Goal: Task Accomplishment & Management: Complete application form

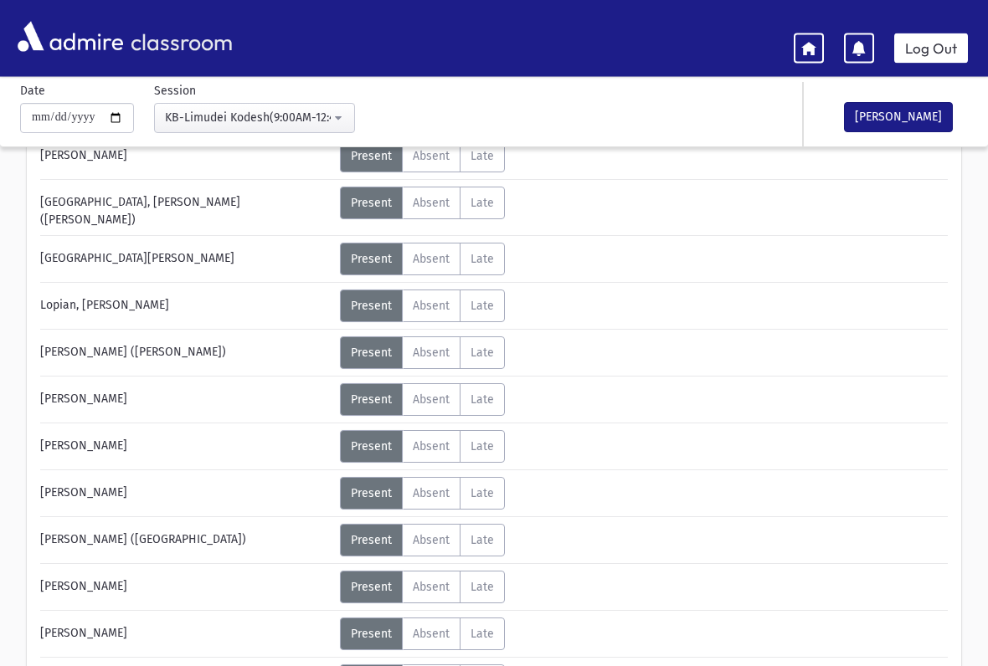
scroll to position [603, 0]
click at [486, 304] on span "Late" at bounding box center [481, 306] width 23 height 14
click at [417, 290] on label "Absent A" at bounding box center [431, 306] width 59 height 33
click at [561, 306] on span "Unexcused" at bounding box center [557, 314] width 65 height 18
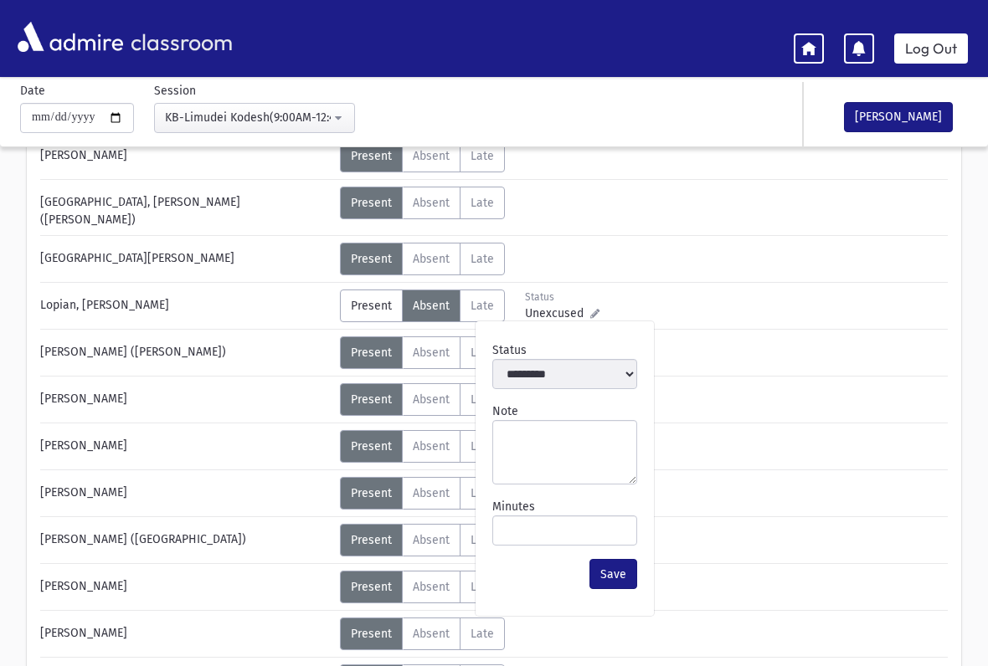
click at [691, 280] on div "[PERSON_NAME] Status Unexcused Admin: Present P Absent A Late L Status Status" at bounding box center [493, 211] width 907 height 1081
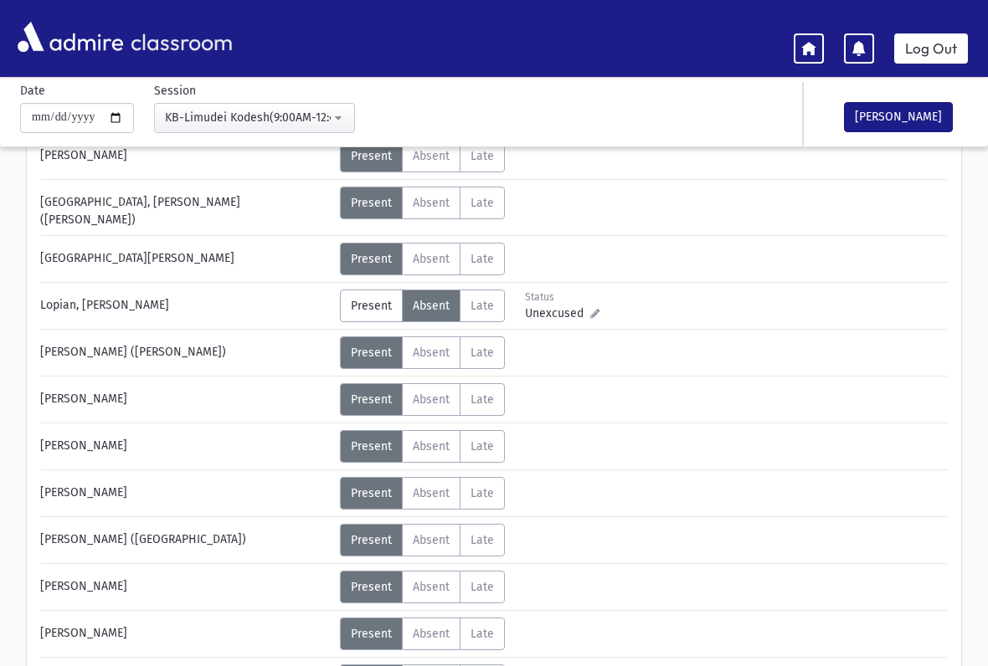
click at [569, 290] on div "Status" at bounding box center [562, 297] width 74 height 15
click at [547, 305] on span "Unexcused" at bounding box center [557, 314] width 65 height 18
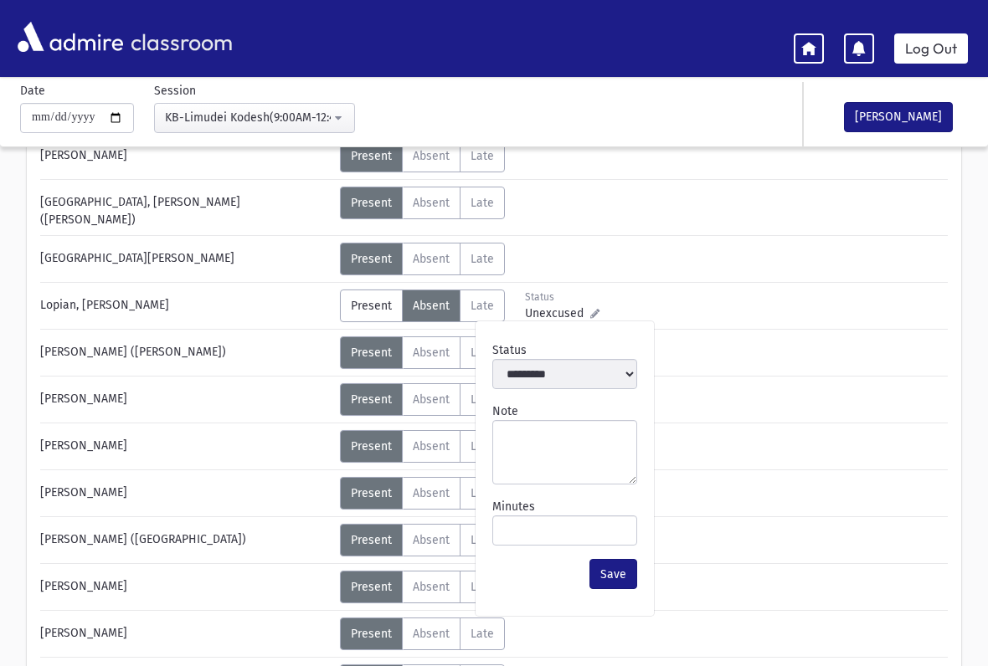
click at [550, 305] on span "Unexcused" at bounding box center [557, 314] width 65 height 18
click at [559, 357] on div "**********" at bounding box center [564, 362] width 158 height 68
click at [612, 395] on div "**********" at bounding box center [564, 362] width 158 height 68
click at [570, 295] on div "Status" at bounding box center [562, 297] width 74 height 15
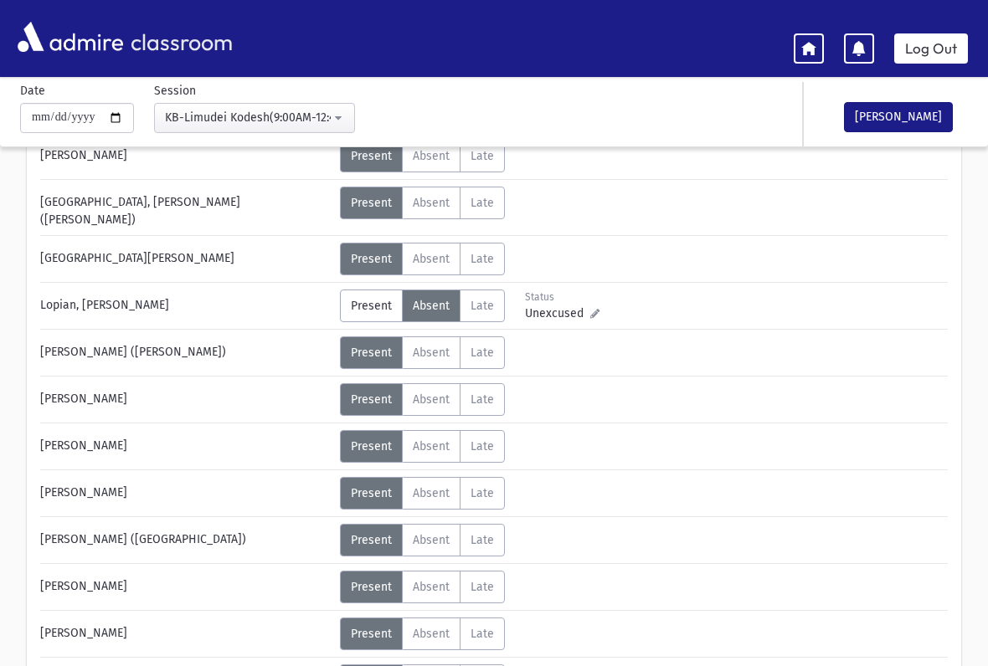
click at [568, 295] on div "Status" at bounding box center [562, 297] width 74 height 15
click at [599, 308] on link at bounding box center [594, 315] width 9 height 14
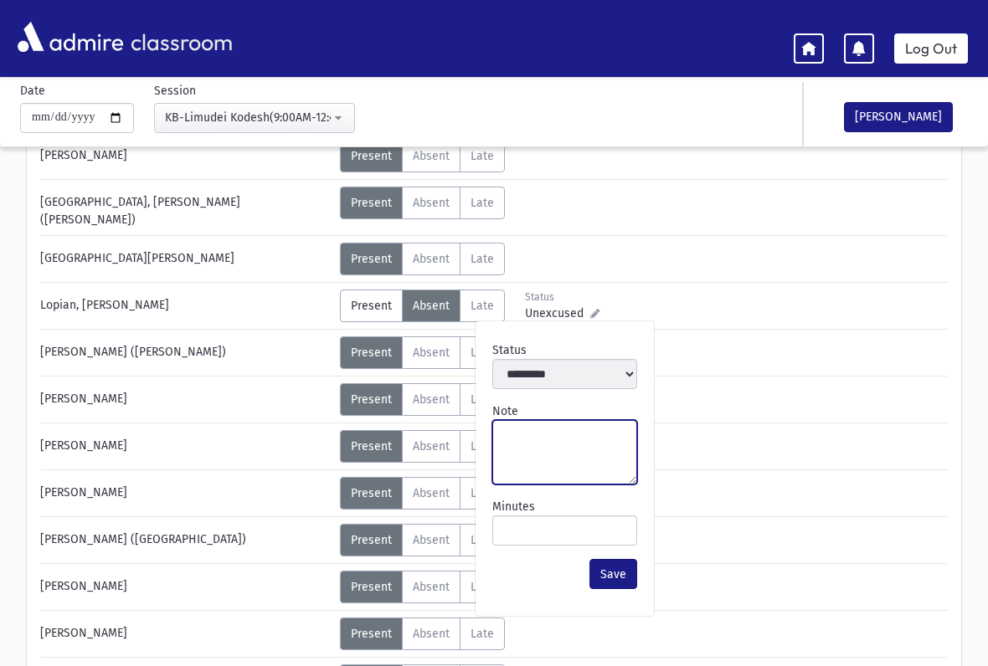
click at [572, 444] on textarea "Note" at bounding box center [564, 452] width 145 height 64
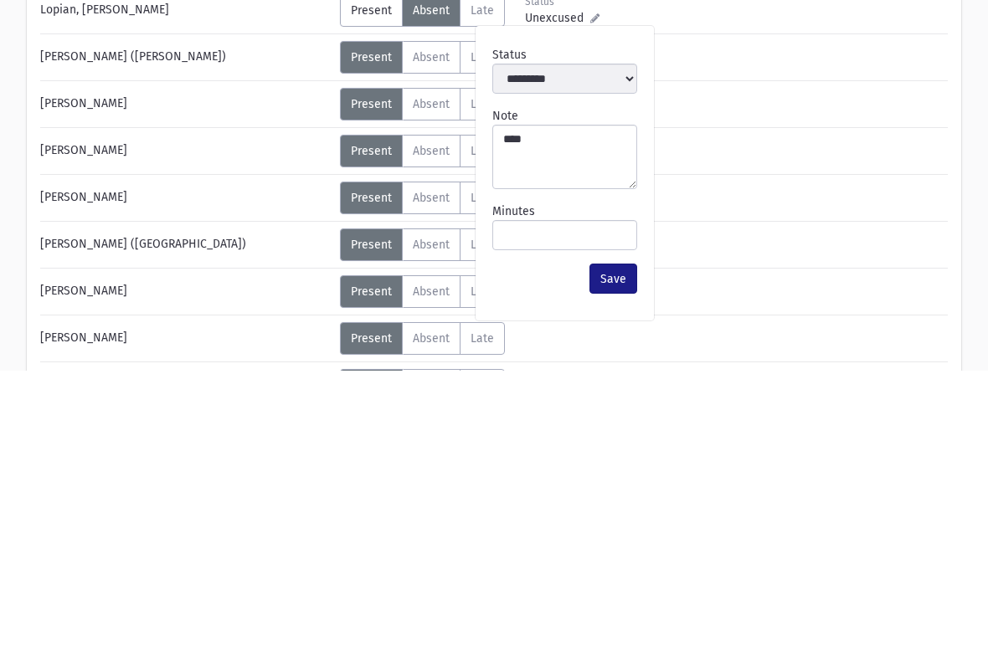
scroll to position [775, 0]
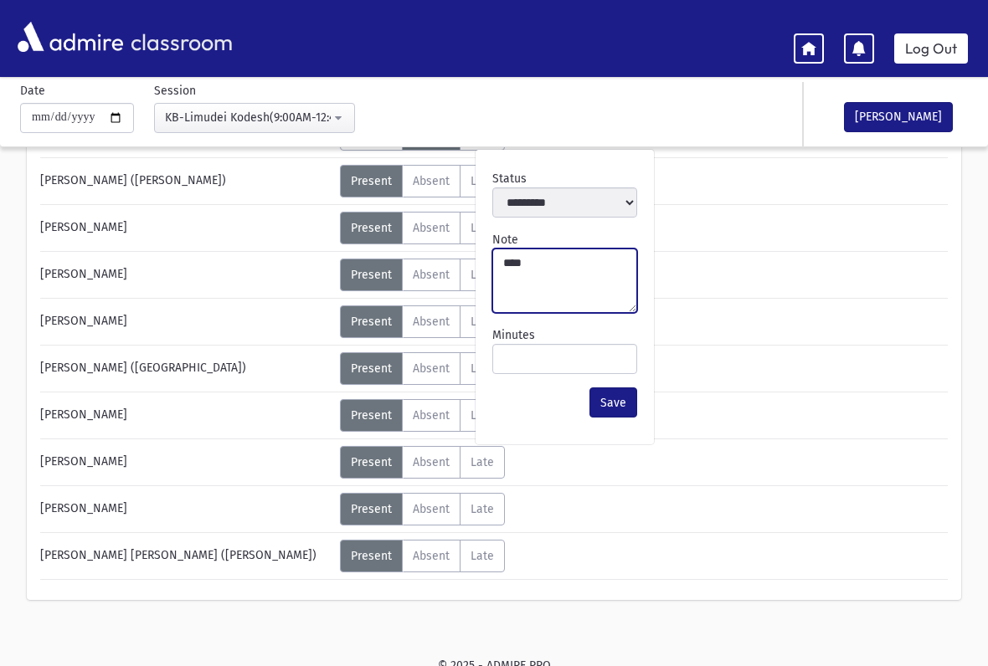
type textarea "****"
click at [618, 403] on button "Save" at bounding box center [613, 403] width 48 height 30
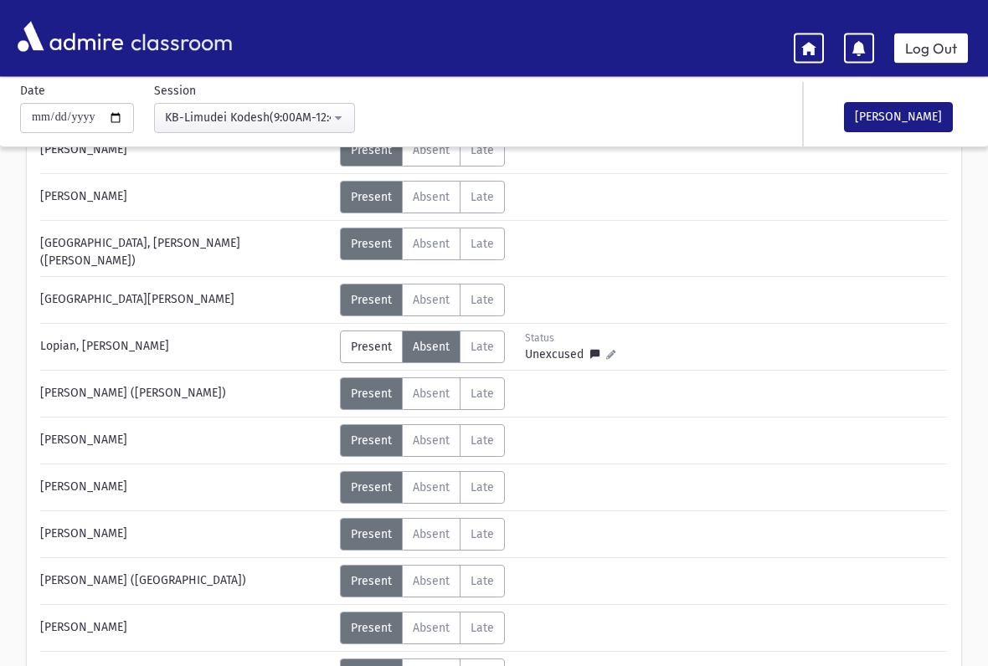
scroll to position [561, 0]
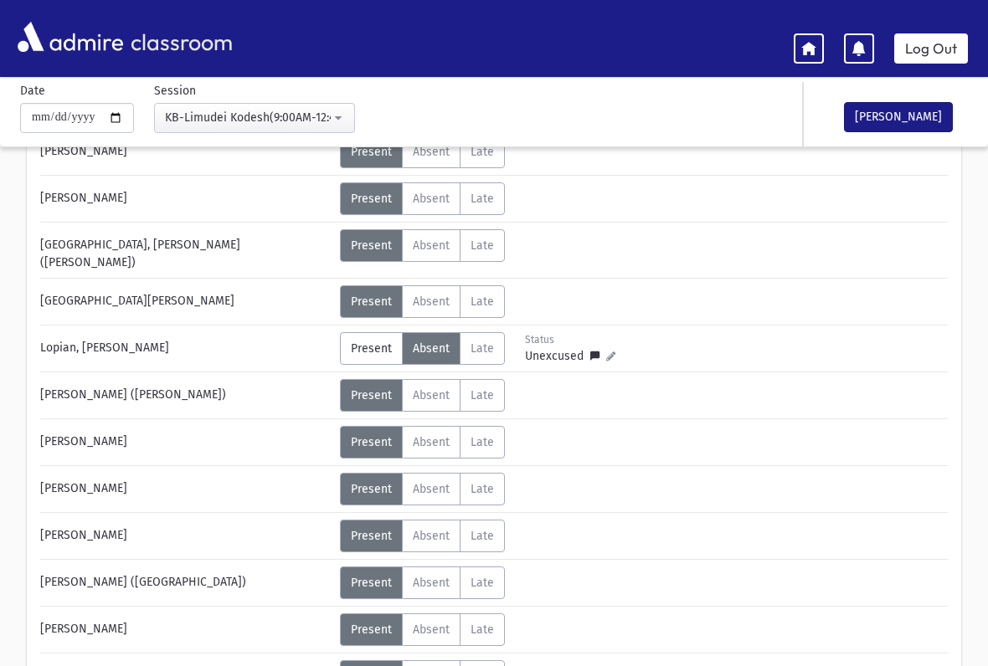
click at [907, 115] on button "[PERSON_NAME]" at bounding box center [898, 117] width 109 height 30
